Goal: Information Seeking & Learning: Learn about a topic

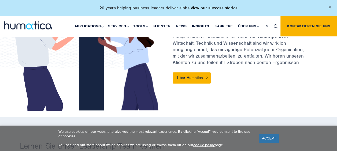
scroll to position [241, 0]
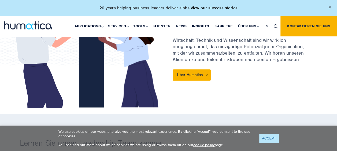
click at [266, 138] on link "ACCEPT" at bounding box center [269, 138] width 20 height 9
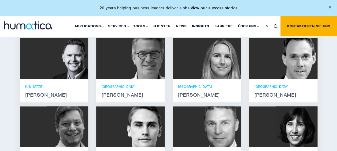
scroll to position [429, 0]
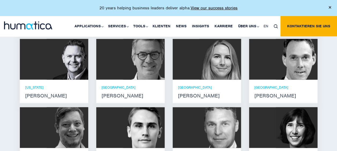
click at [275, 68] on div at bounding box center [283, 59] width 68 height 41
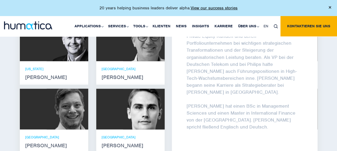
scroll to position [455, 0]
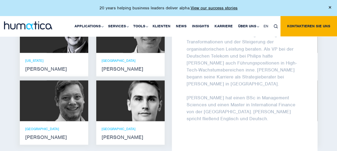
click at [112, 111] on div at bounding box center [130, 100] width 68 height 41
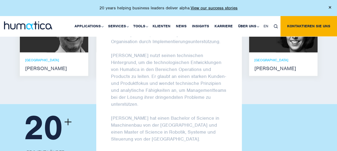
scroll to position [536, 0]
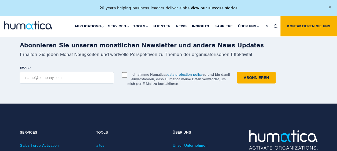
scroll to position [723, 0]
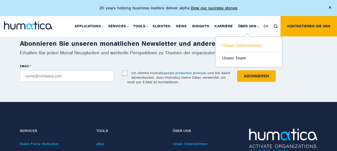
click at [240, 44] on link "Unser Unternehmen" at bounding box center [248, 45] width 66 height 13
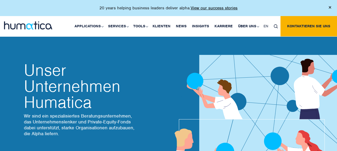
drag, startPoint x: 30, startPoint y: 97, endPoint x: 5, endPoint y: 99, distance: 24.4
click at [5, 99] on div "Unser Unternehmen Humatica Wir sind ein spezialisiertes Beratungsunternehmen, d…" at bounding box center [168, 99] width 337 height 158
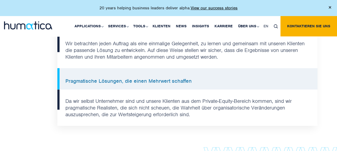
scroll to position [616, 0]
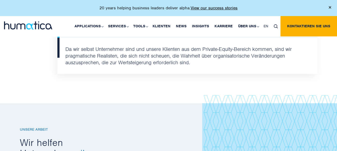
drag, startPoint x: 30, startPoint y: 86, endPoint x: 20, endPoint y: 97, distance: 15.2
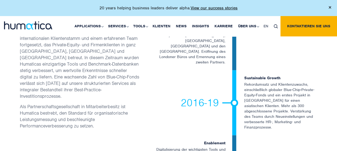
scroll to position [1232, 0]
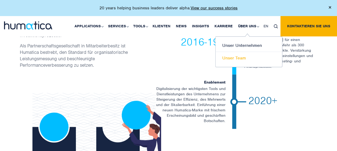
click at [239, 61] on link "Unser Team" at bounding box center [248, 58] width 66 height 12
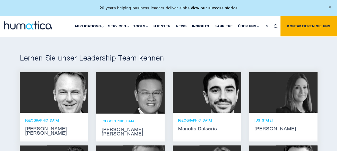
scroll to position [375, 0]
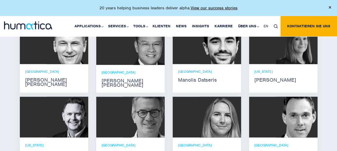
click at [56, 62] on img at bounding box center [68, 43] width 42 height 41
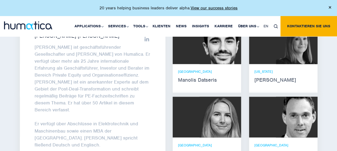
click at [162, 40] on div "[PERSON_NAME] [PERSON_NAME] [PERSON_NAME] ist geschäftsführender Gesellschafter…" at bounding box center [92, 93] width 145 height 141
click at [160, 38] on div "[PERSON_NAME] [PERSON_NAME] [PERSON_NAME] ist geschäftsführender Gesellschafter…" at bounding box center [92, 93] width 145 height 141
click at [328, 88] on div "Lernen Sie unser Leadership Team [PERSON_NAME] [PERSON_NAME] verfügt über Absch…" at bounding box center [168, 118] width 337 height 277
click at [155, 33] on div at bounding box center [157, 31] width 4 height 5
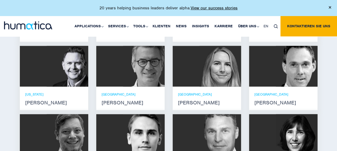
scroll to position [455, 0]
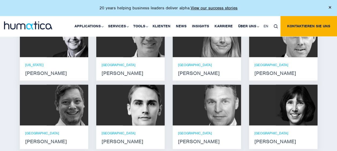
click at [66, 104] on img at bounding box center [68, 105] width 42 height 41
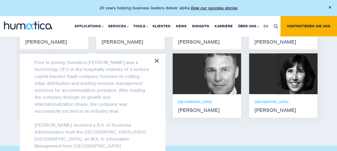
scroll to position [482, 0]
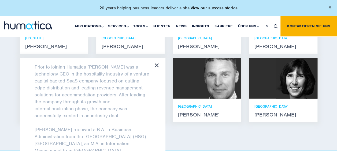
click at [156, 68] on div "[PERSON_NAME] [PERSON_NAME] is a Director at Humatica. He has led a number of p…" at bounding box center [92, 128] width 145 height 141
click at [157, 66] on icon at bounding box center [157, 65] width 4 height 4
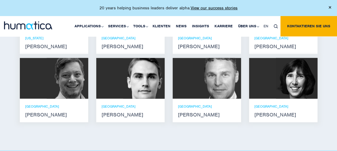
scroll to position [103, 0]
